Goal: Task Accomplishment & Management: Use online tool/utility

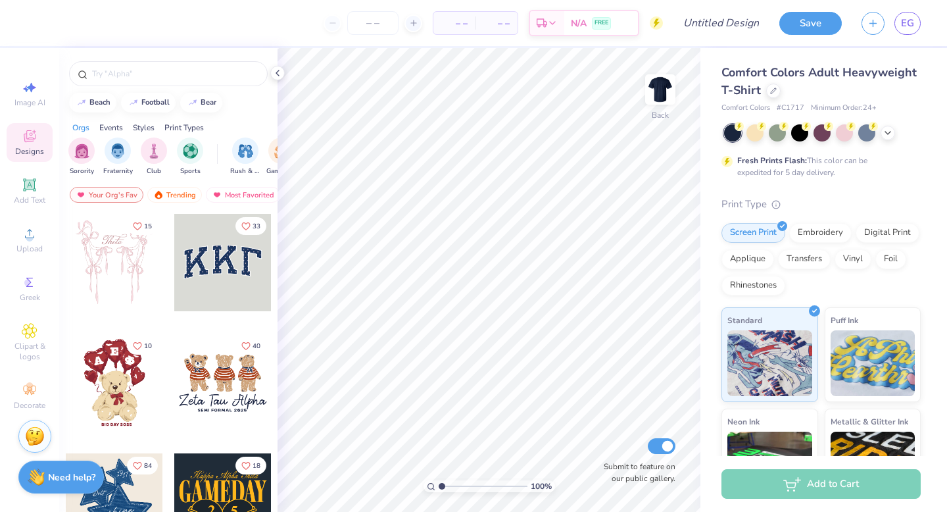
click at [33, 151] on span "Designs" at bounding box center [29, 151] width 29 height 11
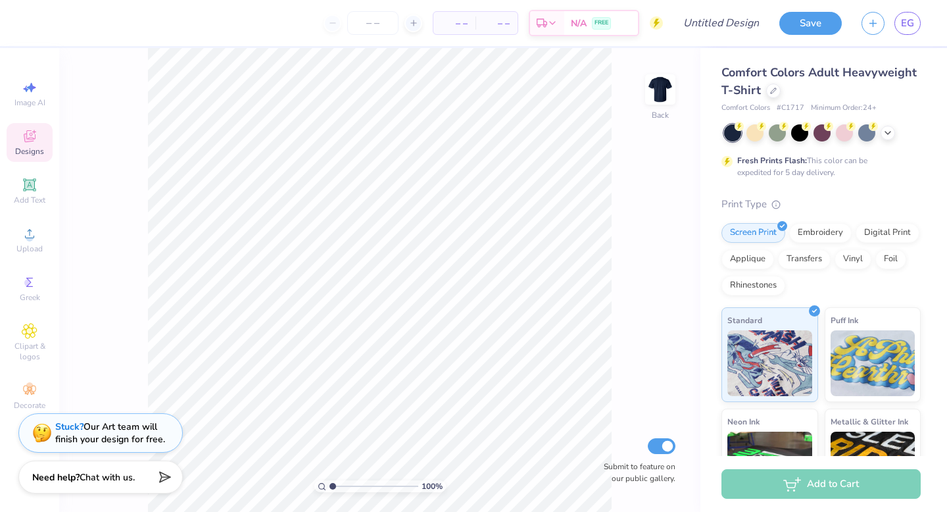
click at [32, 139] on icon at bounding box center [30, 136] width 12 height 12
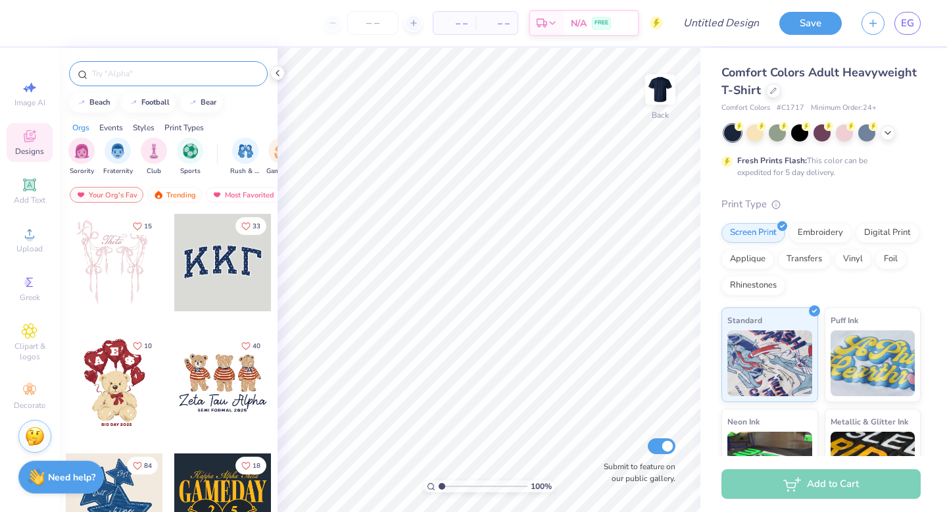
click at [145, 66] on div at bounding box center [168, 73] width 199 height 25
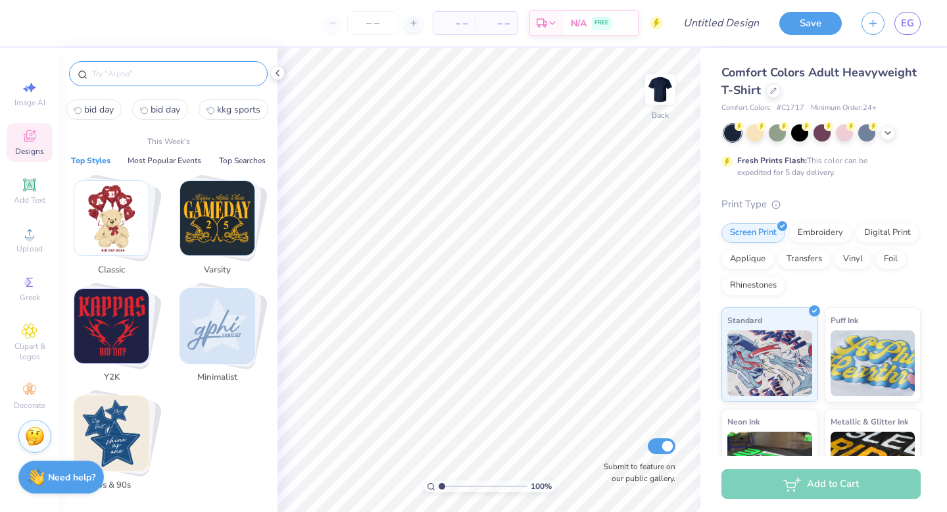
click at [147, 74] on input "text" at bounding box center [175, 73] width 168 height 13
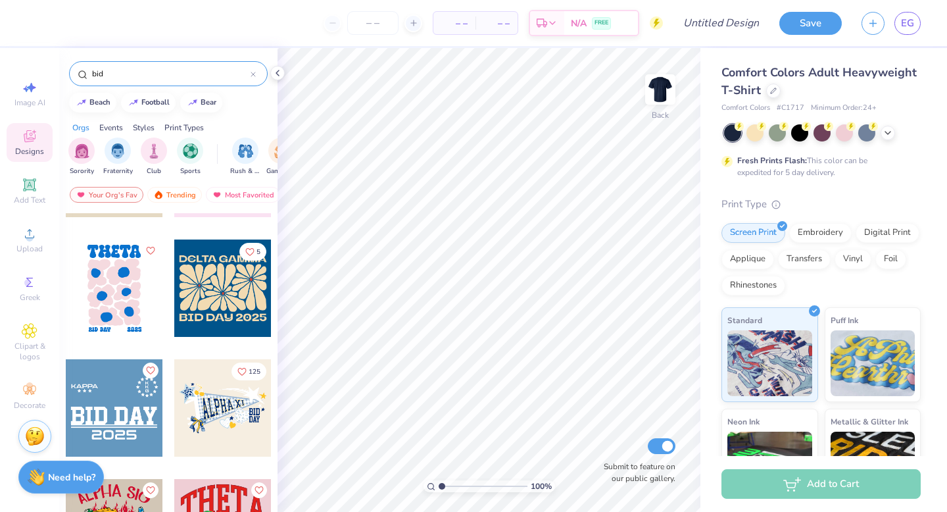
scroll to position [1887, 0]
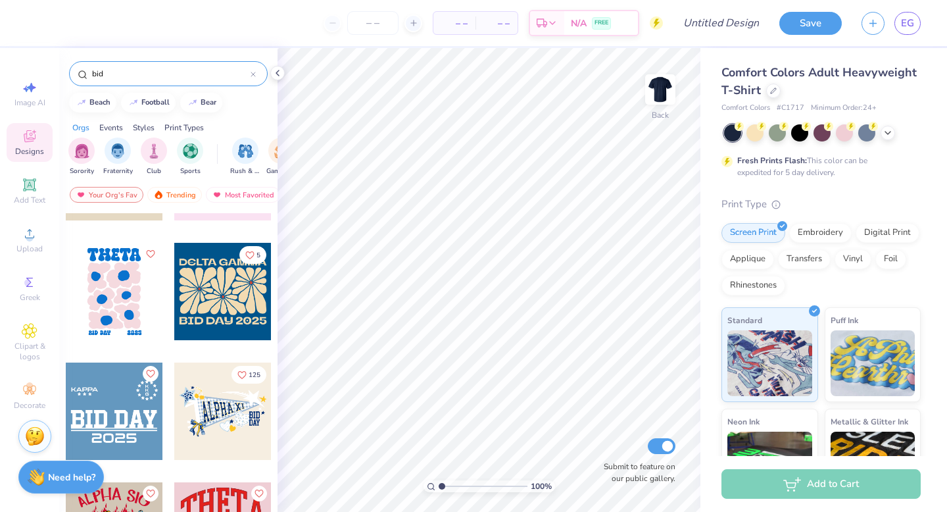
type input "bid"
click at [199, 293] on div at bounding box center [222, 291] width 97 height 97
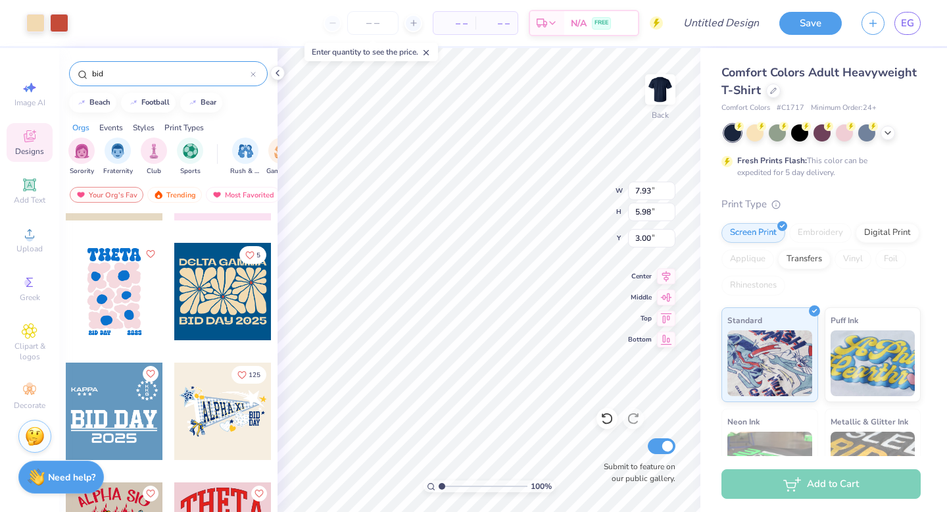
type input "9.90"
type input "7.47"
type input "5.68"
type input "11.94"
type input "9.00"
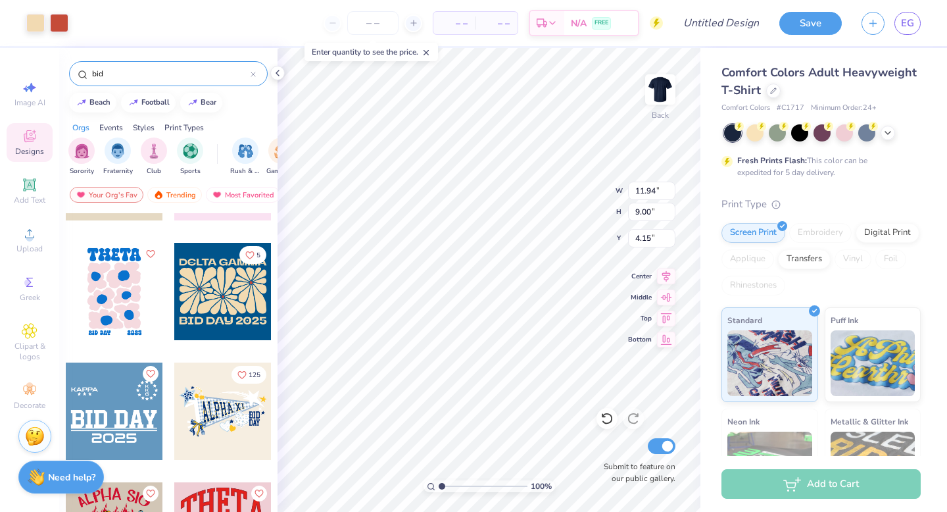
type input "5.53"
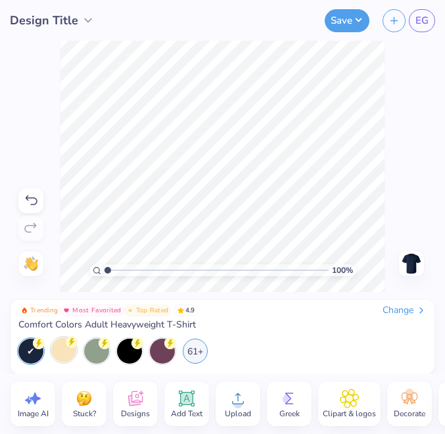
click at [66, 344] on icon at bounding box center [72, 342] width 12 height 12
